Goal: Task Accomplishment & Management: Use online tool/utility

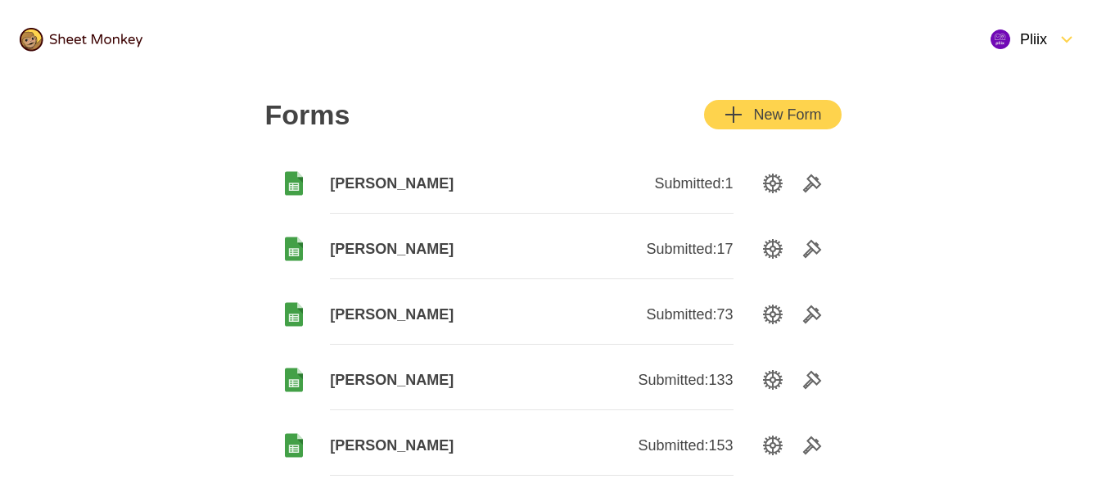
click at [763, 113] on div "New Form" at bounding box center [771, 115] width 97 height 20
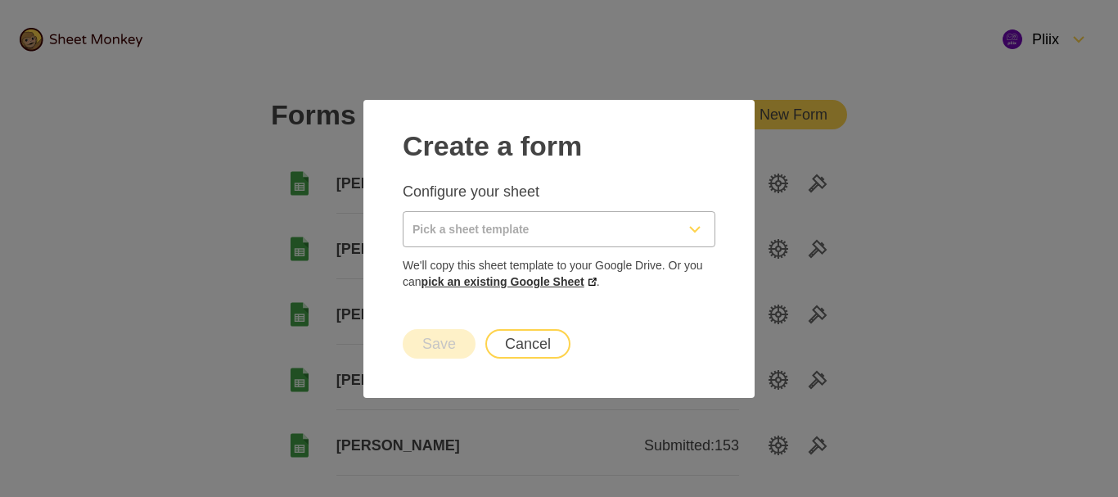
click at [563, 283] on link "pick an existing Google Sheet" at bounding box center [508, 281] width 175 height 13
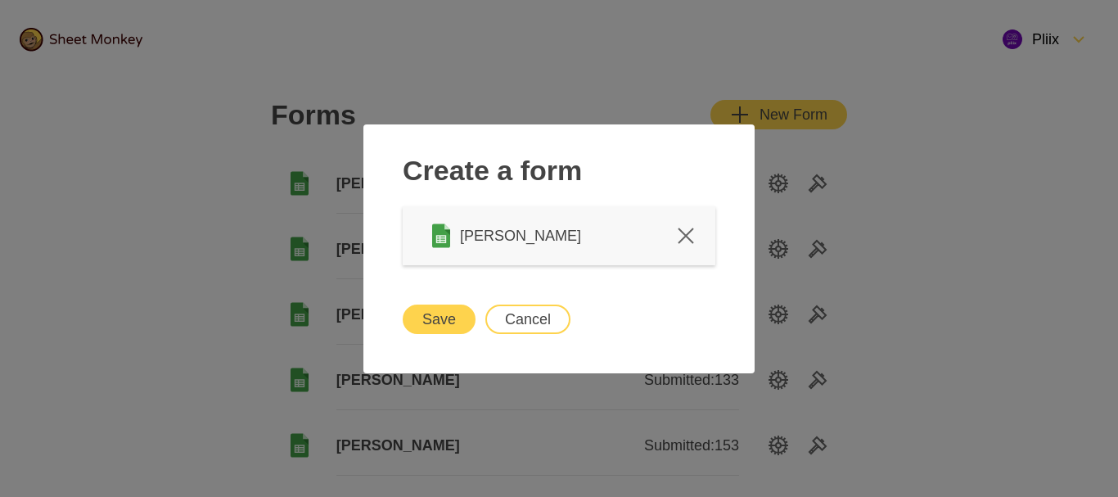
click at [448, 325] on button "Save" at bounding box center [439, 318] width 73 height 29
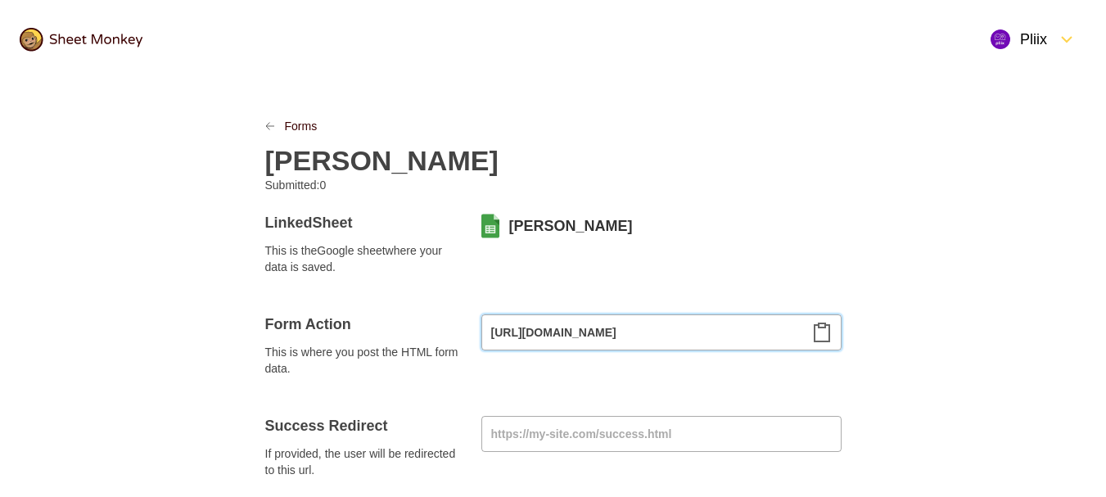
click at [823, 345] on input "[URL][DOMAIN_NAME]" at bounding box center [661, 332] width 360 height 36
click at [823, 331] on icon "Clipboard" at bounding box center [822, 332] width 20 height 20
click at [317, 120] on link "Forms" at bounding box center [301, 126] width 33 height 16
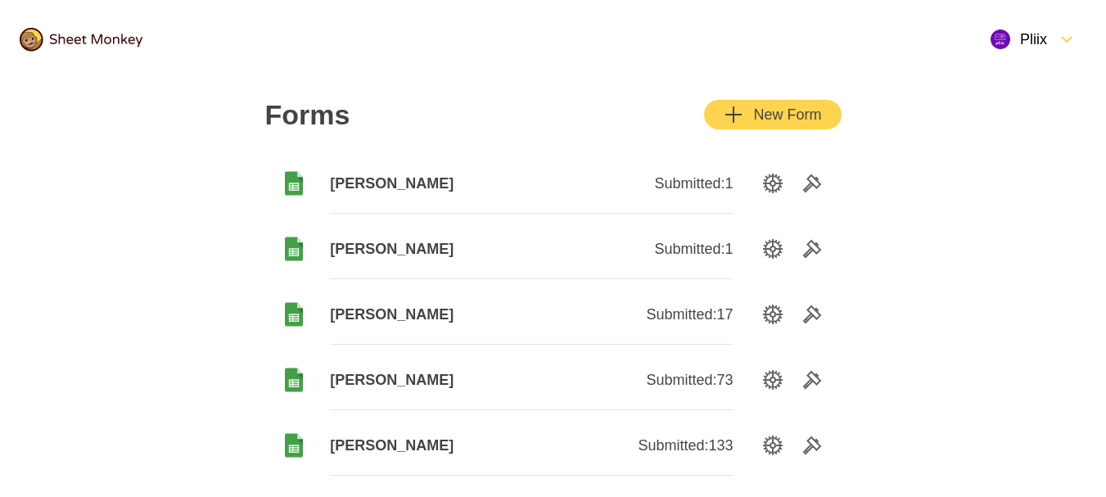
click at [776, 111] on div "New Form" at bounding box center [771, 115] width 97 height 20
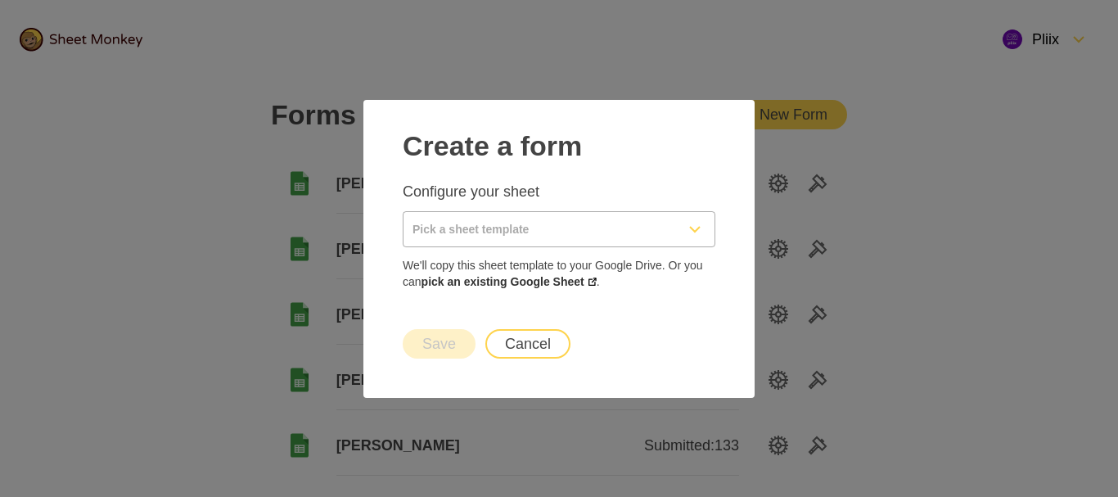
click at [566, 233] on input "Pick a sheet template" at bounding box center [539, 229] width 272 height 34
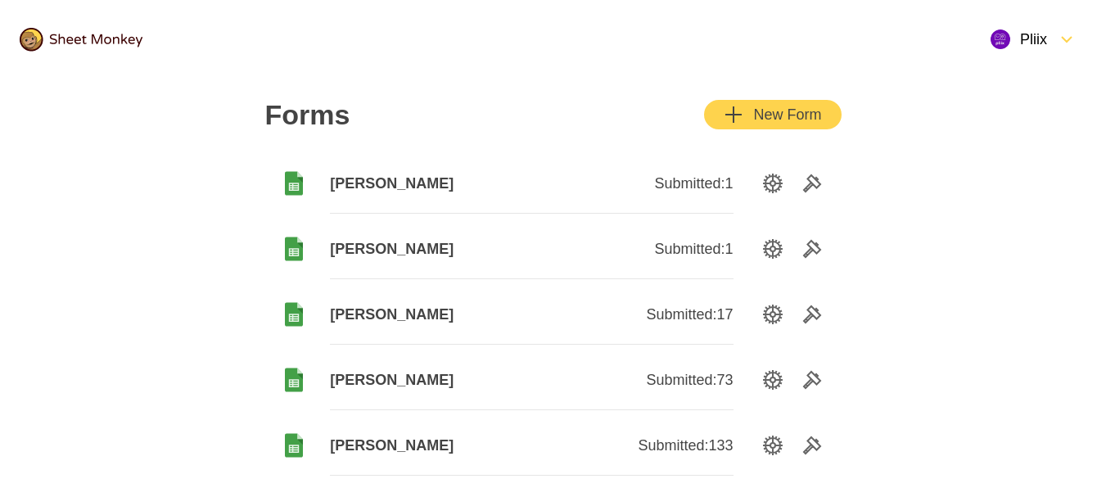
click at [811, 106] on div "New Form" at bounding box center [771, 115] width 97 height 20
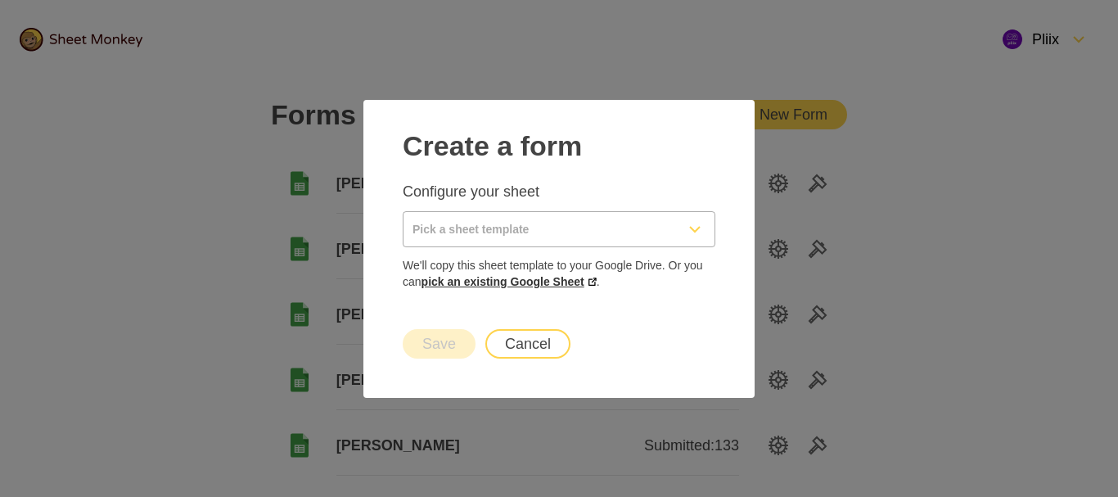
click at [592, 283] on link "pick an existing Google Sheet" at bounding box center [508, 281] width 175 height 13
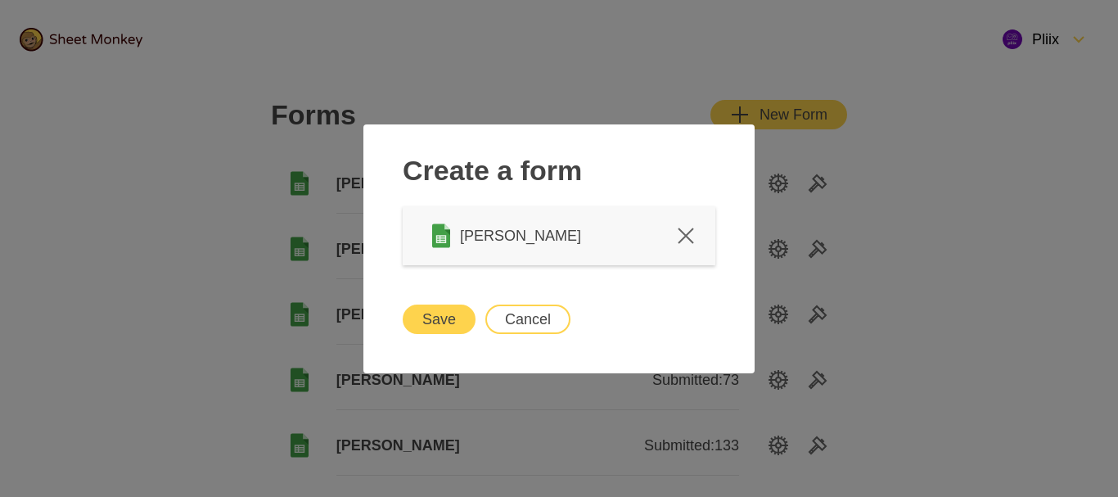
click at [424, 302] on div "Save Cancel" at bounding box center [559, 319] width 352 height 69
click at [430, 309] on button "Save" at bounding box center [439, 318] width 73 height 29
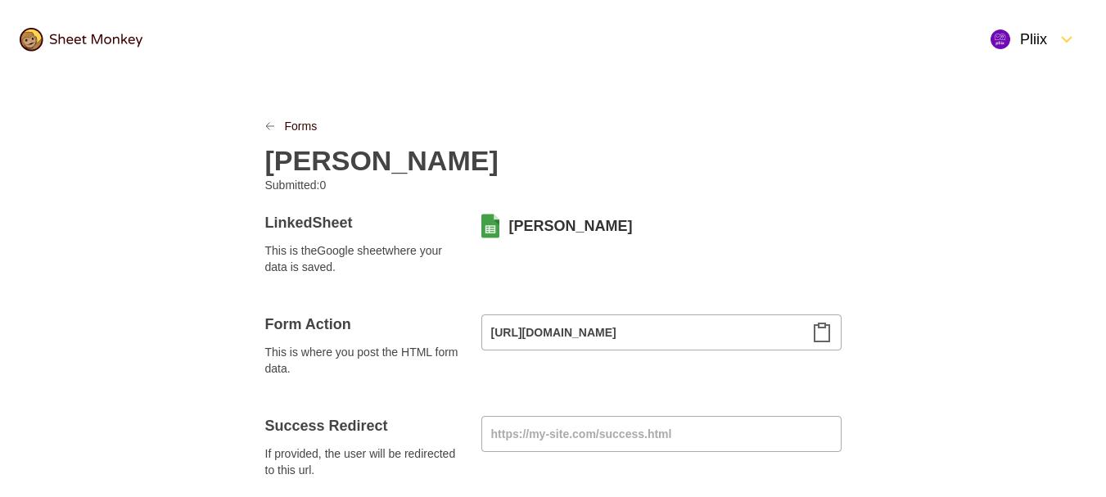
scroll to position [82, 0]
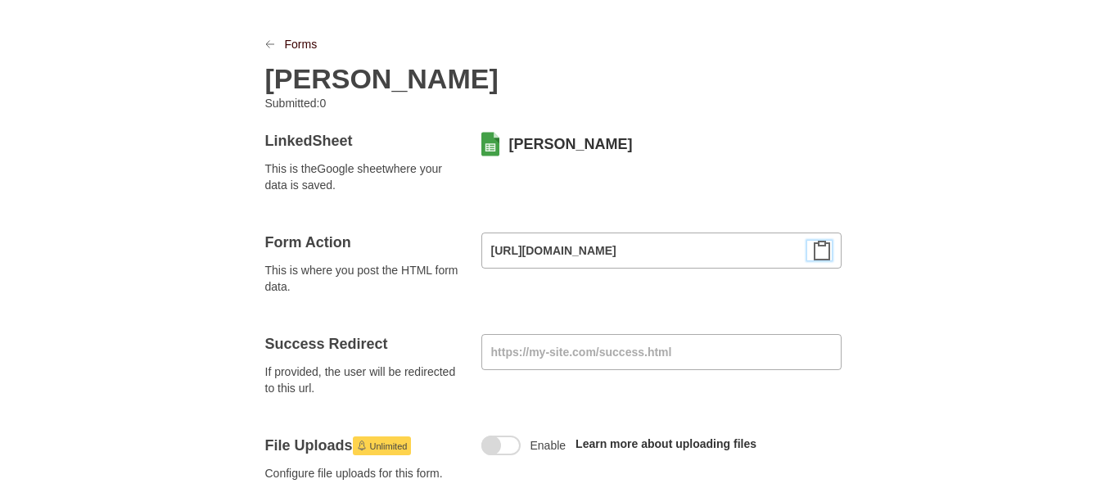
click at [825, 256] on icon "Clipboard" at bounding box center [822, 251] width 20 height 20
drag, startPoint x: 58, startPoint y: 172, endPoint x: 13, endPoint y: 129, distance: 61.9
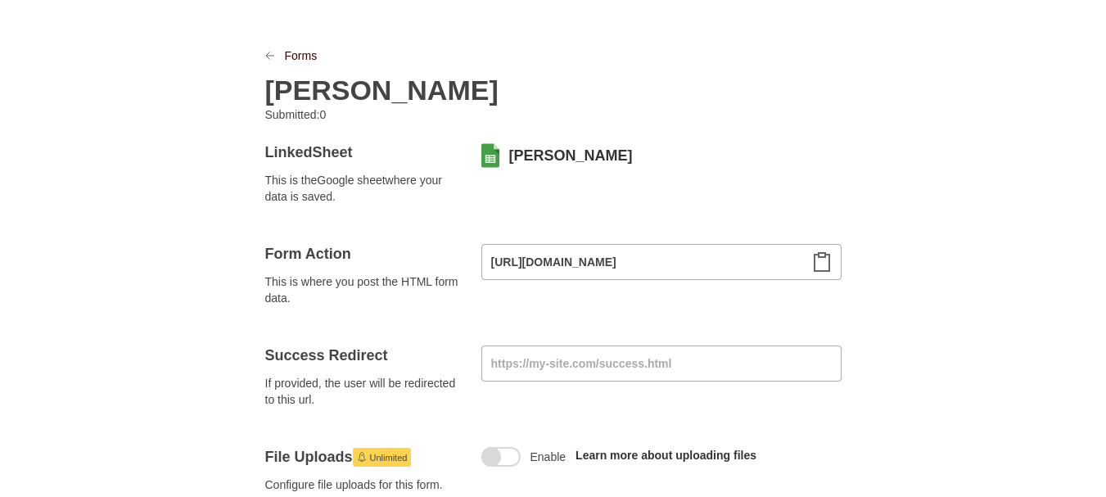
scroll to position [0, 0]
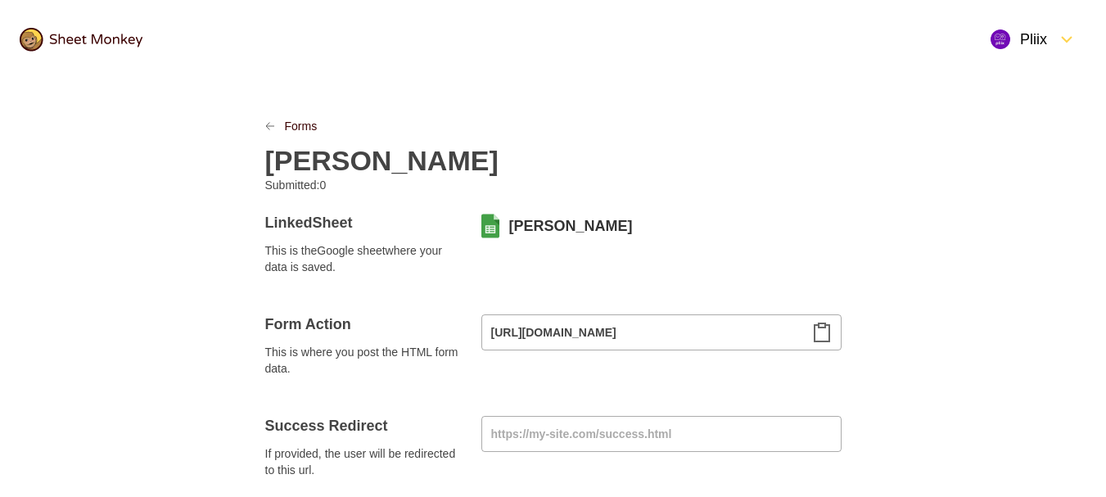
click at [97, 43] on img at bounding box center [81, 40] width 123 height 24
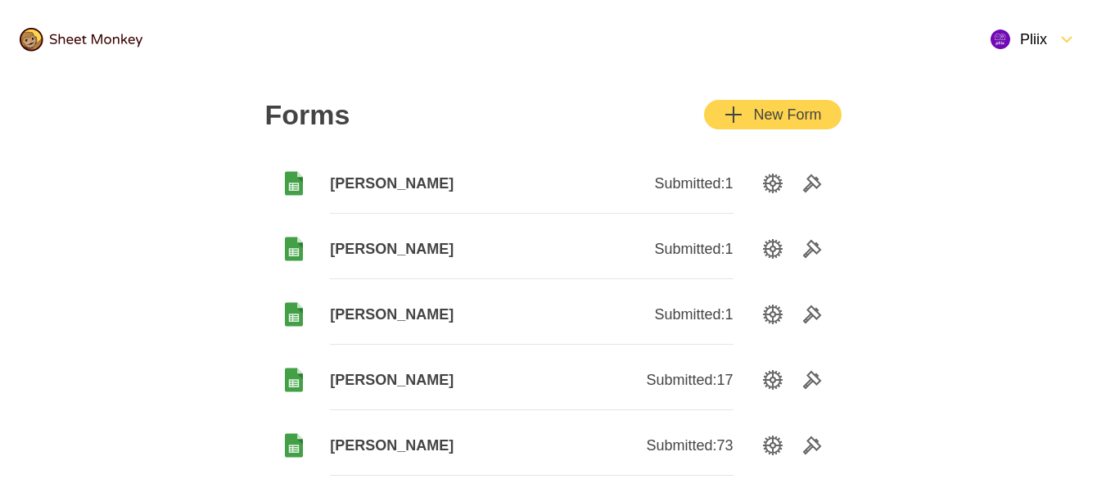
click at [750, 106] on div "button" at bounding box center [748, 115] width 10 height 20
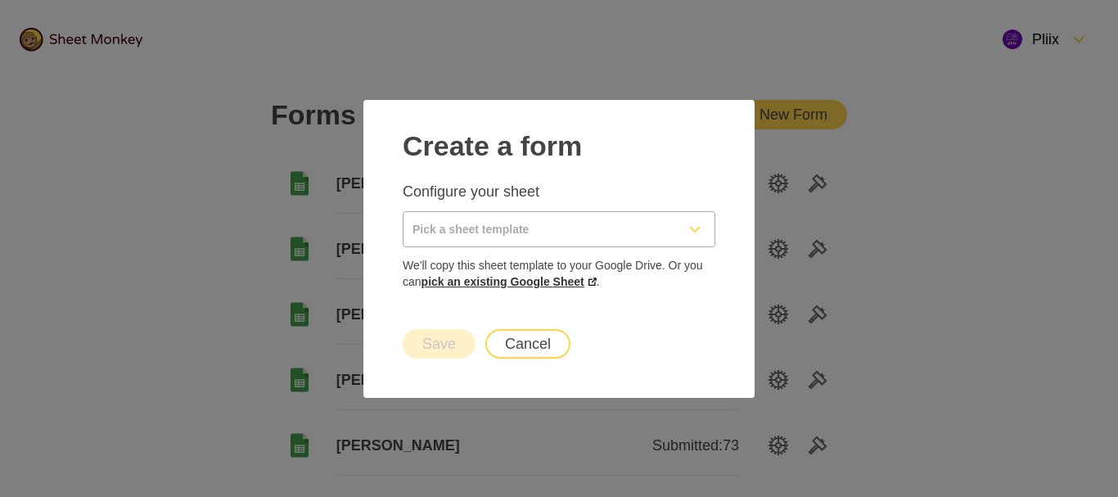
click at [551, 275] on link "pick an existing Google Sheet" at bounding box center [508, 281] width 175 height 13
click at [552, 345] on button "Cancel" at bounding box center [527, 343] width 85 height 29
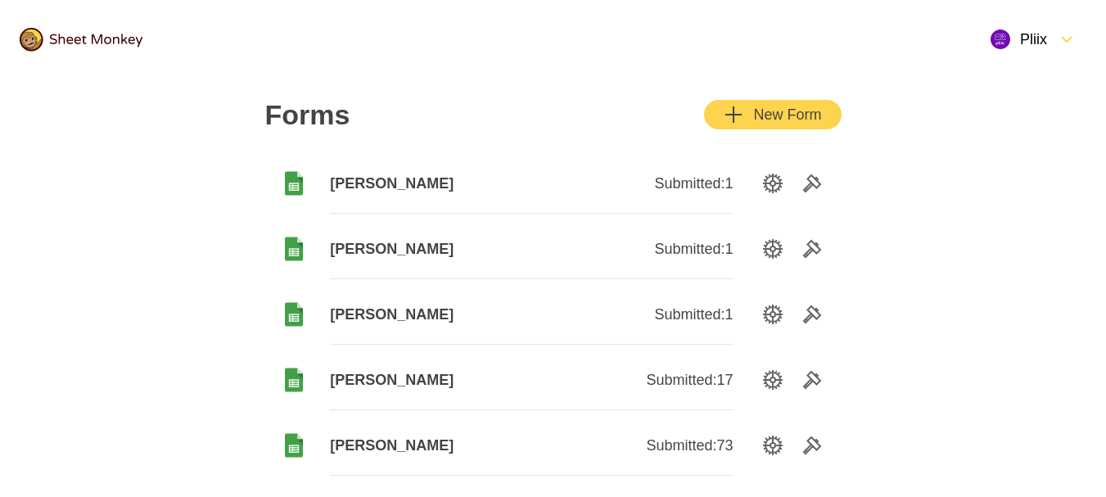
click at [786, 104] on button "New Form" at bounding box center [772, 114] width 137 height 29
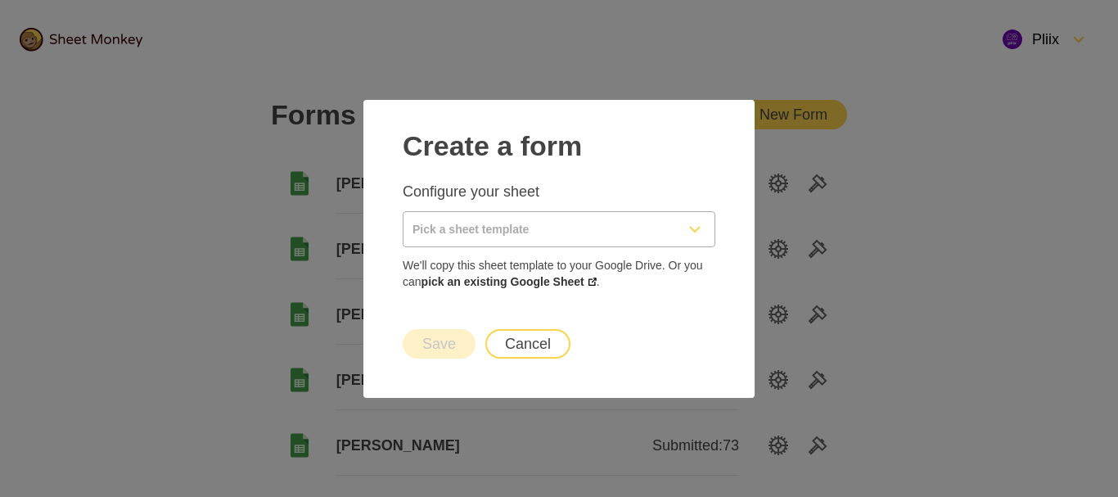
click at [546, 274] on span "We'll copy this sheet template to your Google Drive. Or you can pick an existin…" at bounding box center [559, 273] width 313 height 33
click at [550, 279] on link "pick an existing Google Sheet" at bounding box center [508, 281] width 175 height 13
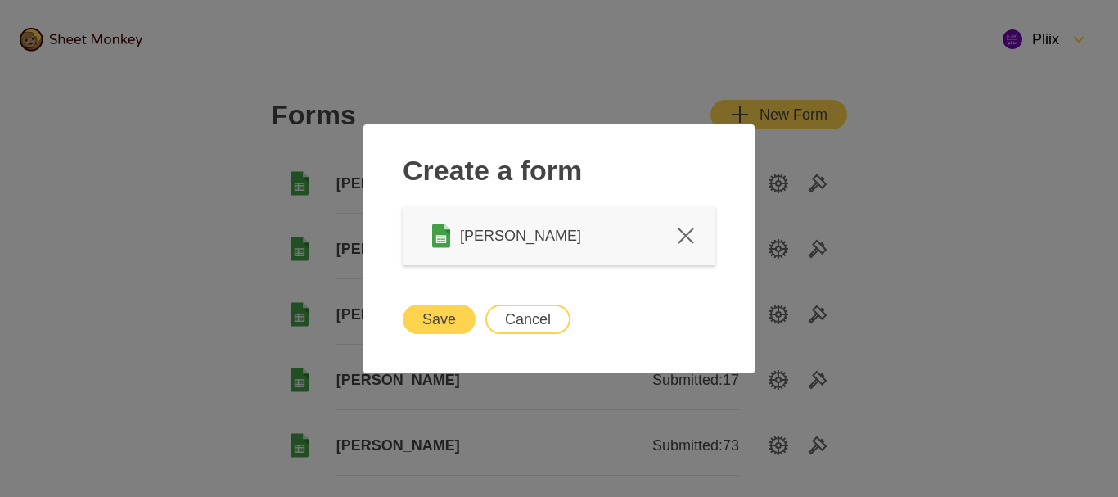
click at [456, 330] on button "Save" at bounding box center [439, 318] width 73 height 29
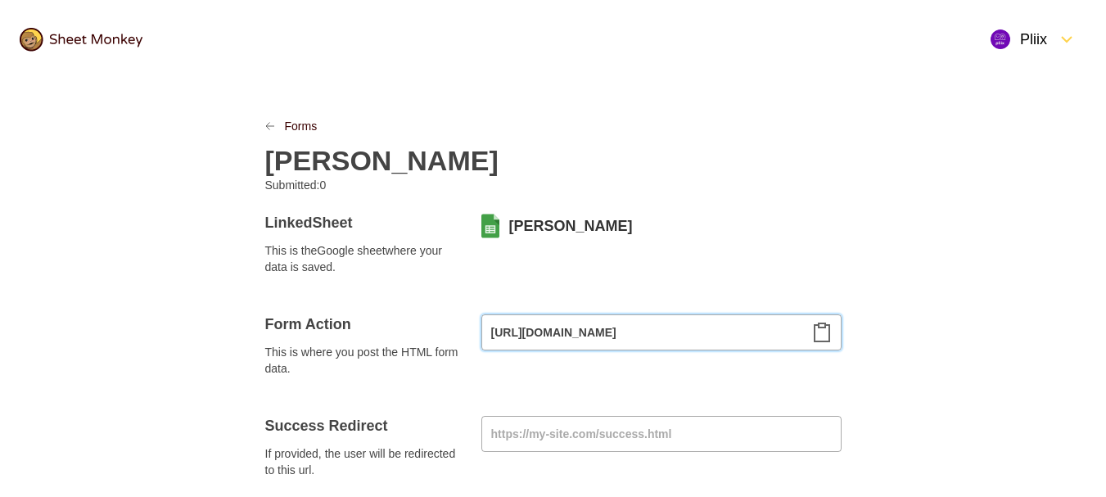
drag, startPoint x: 680, startPoint y: 336, endPoint x: 917, endPoint y: 336, distance: 236.5
click at [836, 335] on input "[URL][DOMAIN_NAME]" at bounding box center [661, 332] width 360 height 36
click at [820, 328] on icon "Clipboard" at bounding box center [821, 332] width 15 height 18
